Goal: Information Seeking & Learning: Learn about a topic

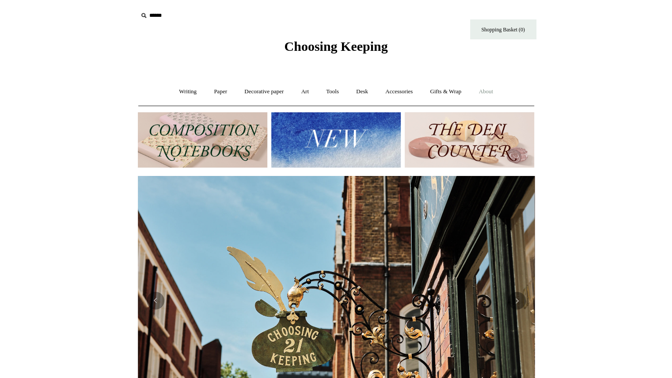
click at [497, 91] on link "About +" at bounding box center [485, 91] width 30 height 23
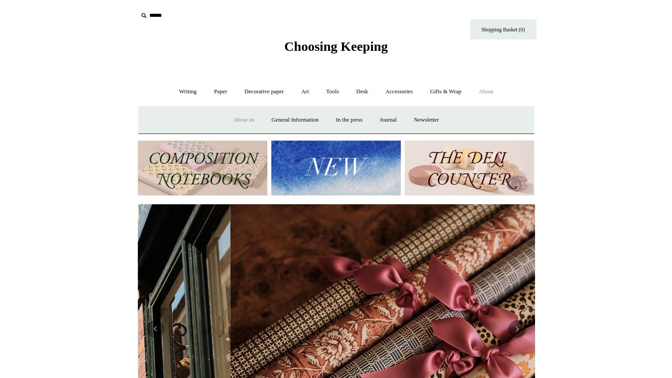
scroll to position [0, 793]
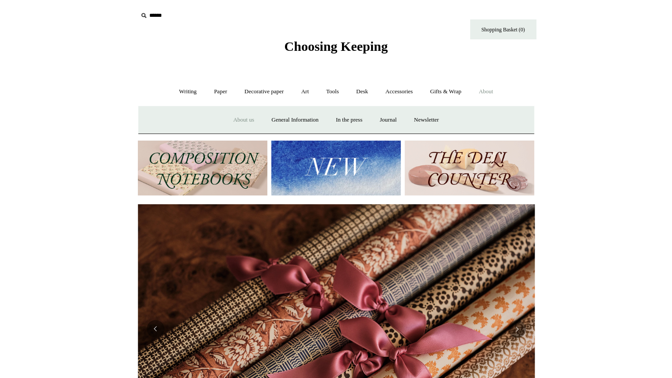
click at [232, 118] on link "About us" at bounding box center [243, 119] width 37 height 23
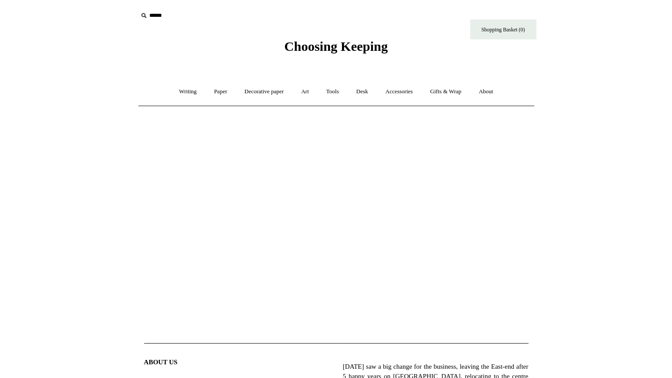
click at [309, 47] on span "Choosing Keeping" at bounding box center [335, 46] width 103 height 15
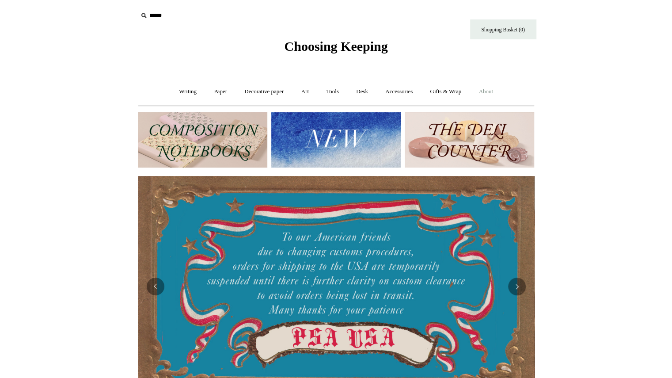
click at [491, 89] on link "About +" at bounding box center [485, 91] width 30 height 23
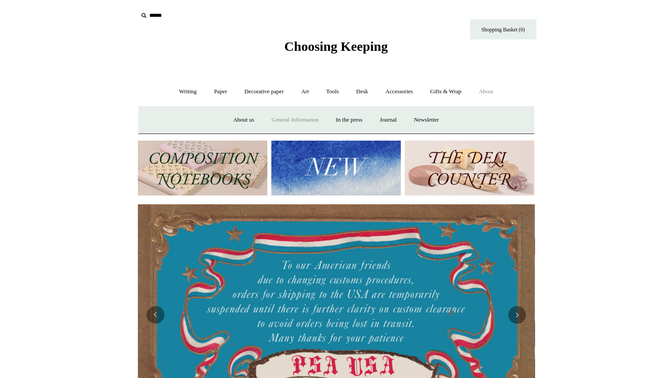
click at [297, 121] on link "General Information" at bounding box center [294, 119] width 63 height 23
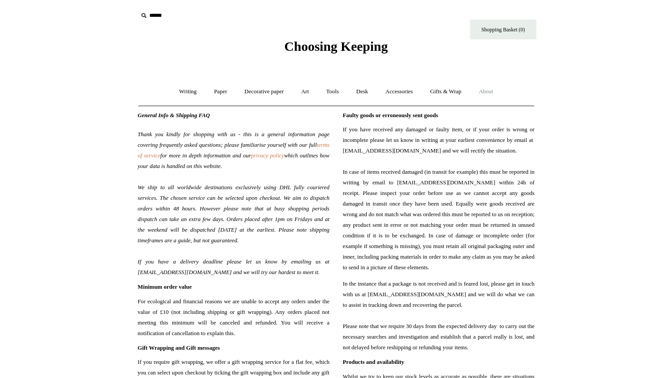
click at [488, 92] on link "About +" at bounding box center [485, 91] width 30 height 23
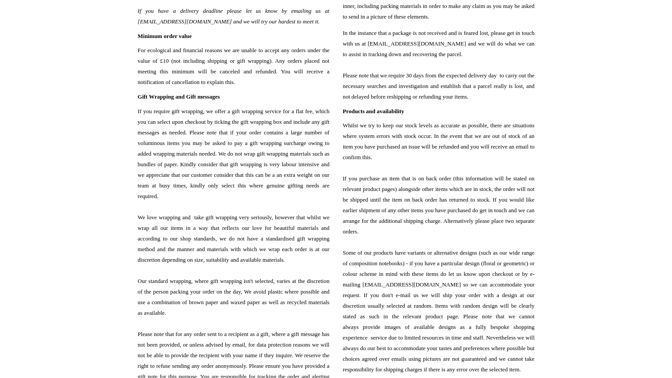
scroll to position [280, 0]
